Goal: Find specific page/section: Find specific page/section

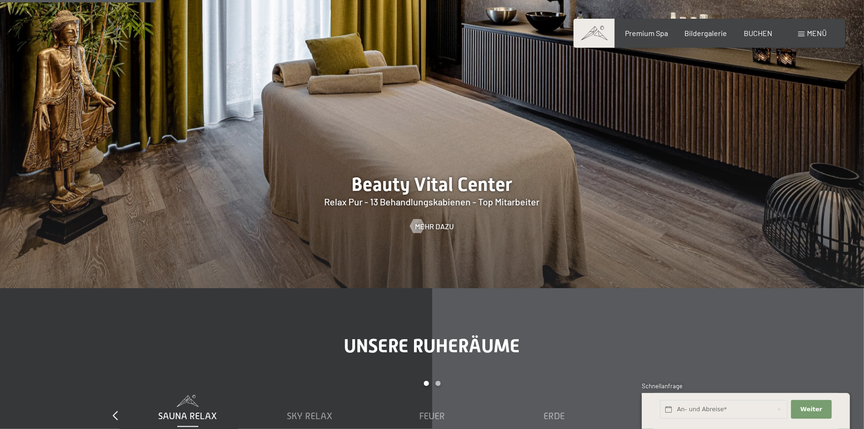
scroll to position [1263, 0]
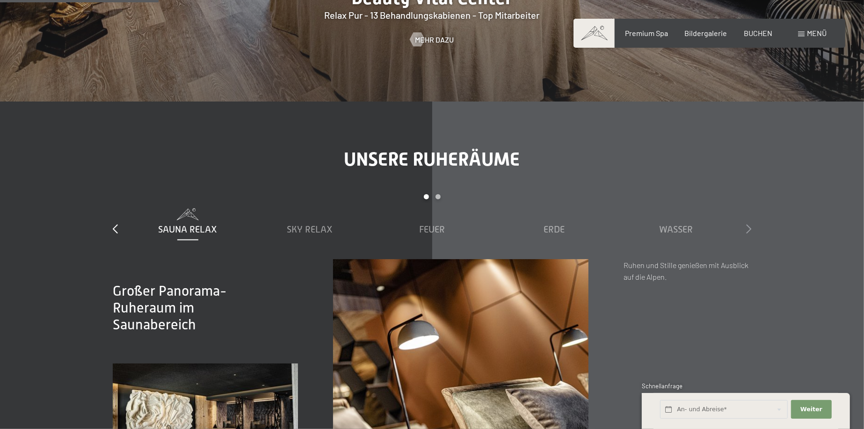
click at [750, 228] on icon at bounding box center [748, 228] width 5 height 9
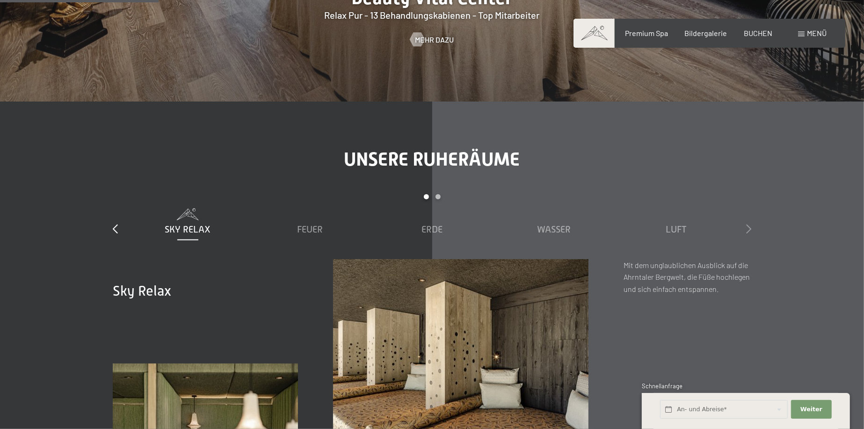
click at [750, 228] on icon at bounding box center [748, 228] width 5 height 9
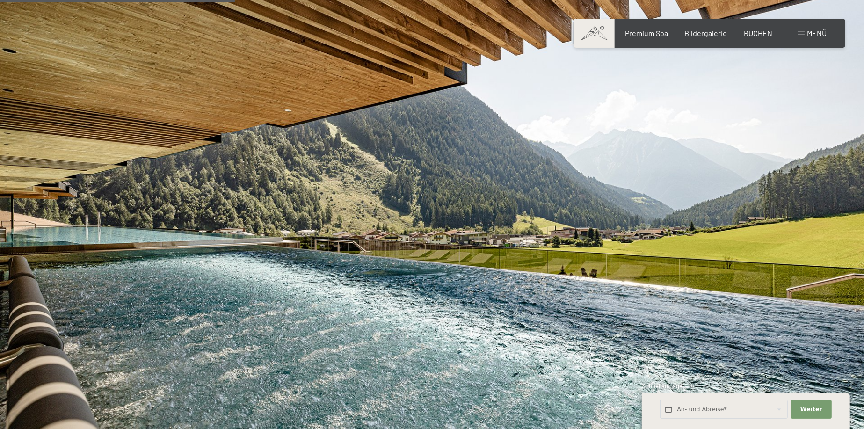
scroll to position [1872, 0]
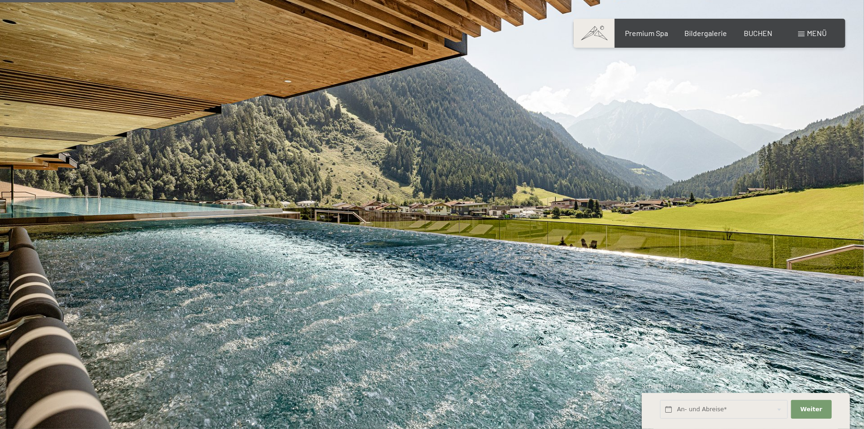
click at [811, 35] on span "Menü" at bounding box center [817, 33] width 20 height 9
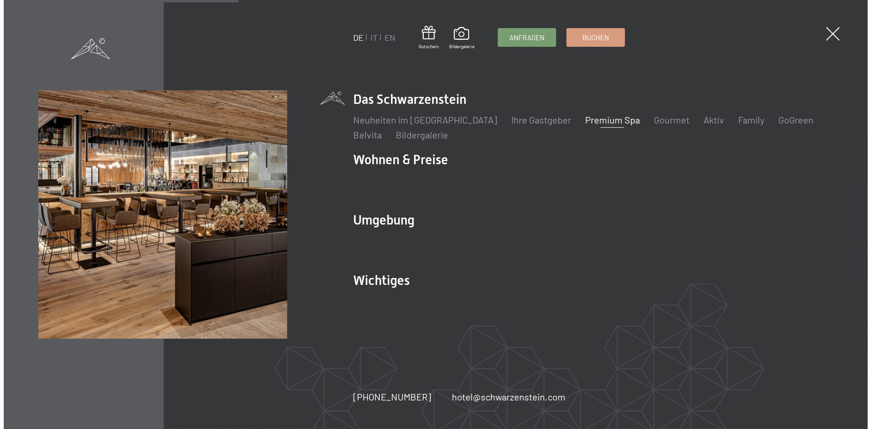
scroll to position [1877, 0]
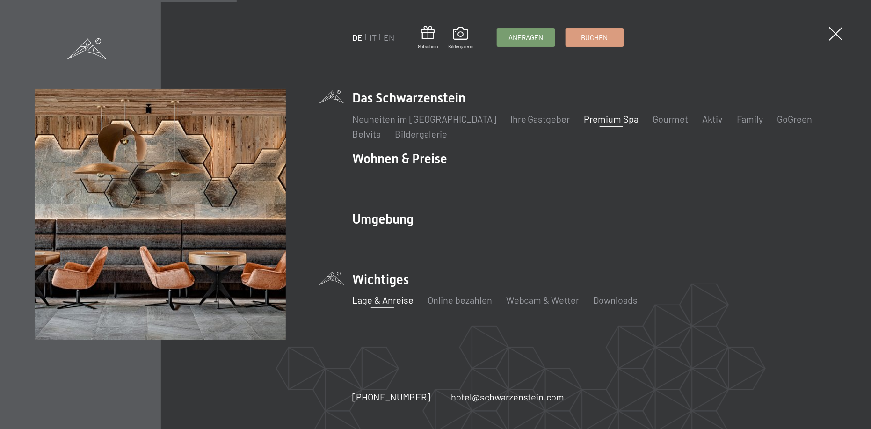
click at [377, 299] on link "Lage & Anreise" at bounding box center [382, 299] width 61 height 11
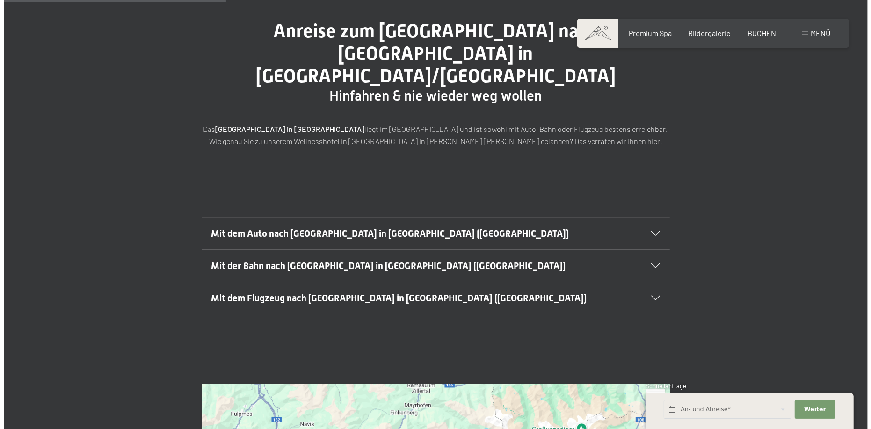
scroll to position [47, 0]
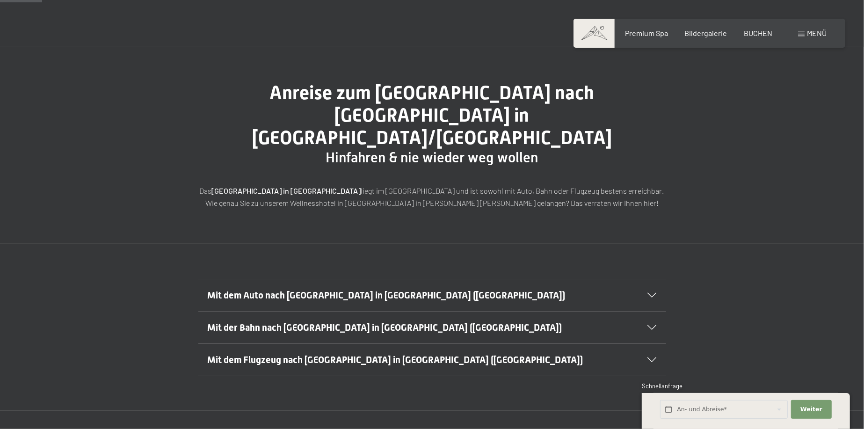
click at [806, 37] on div "Menü" at bounding box center [812, 33] width 29 height 10
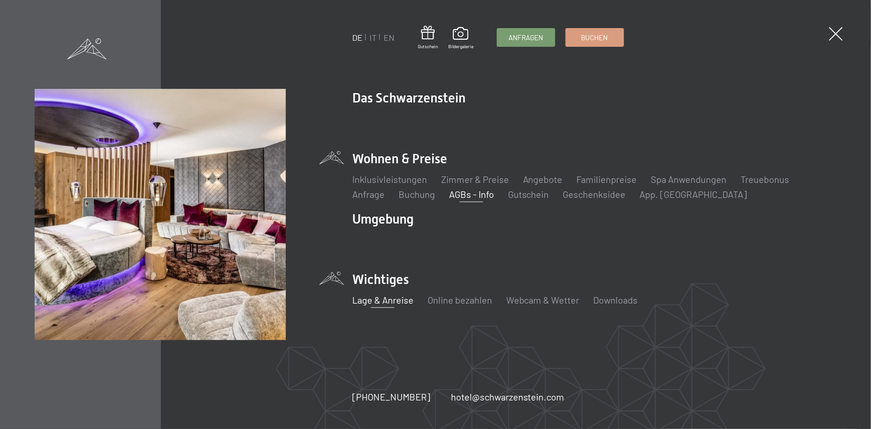
click at [460, 194] on link "AGBs - Info" at bounding box center [471, 194] width 45 height 11
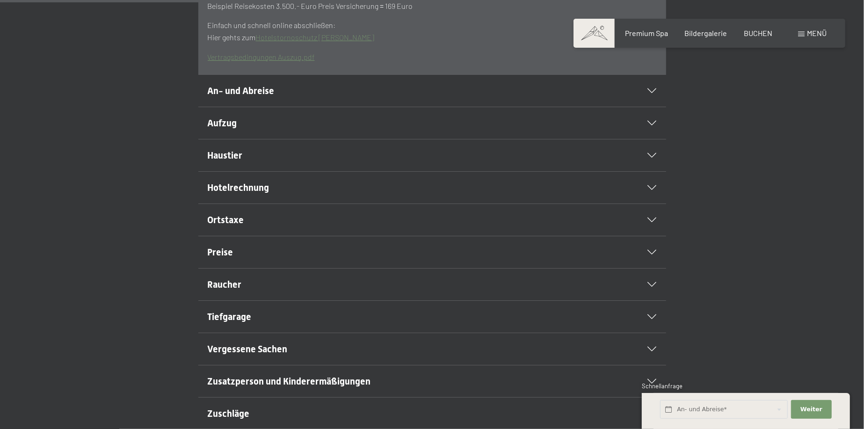
scroll to position [374, 0]
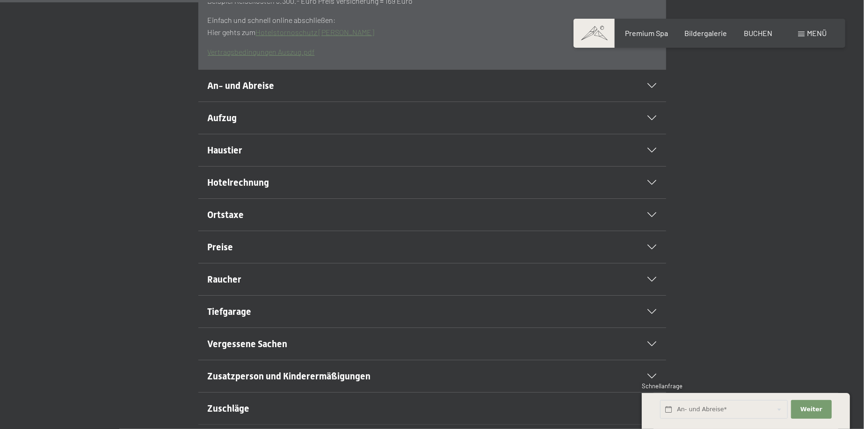
click at [234, 156] on span "Haustier" at bounding box center [225, 150] width 35 height 11
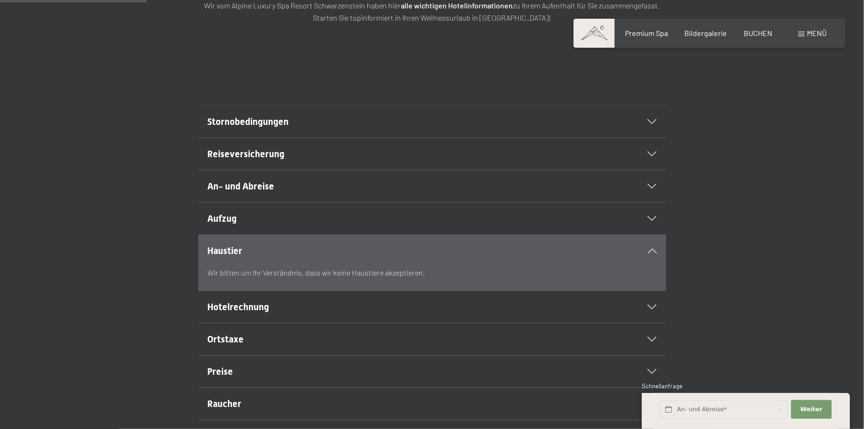
scroll to position [0, 0]
